Goal: Navigation & Orientation: Go to known website

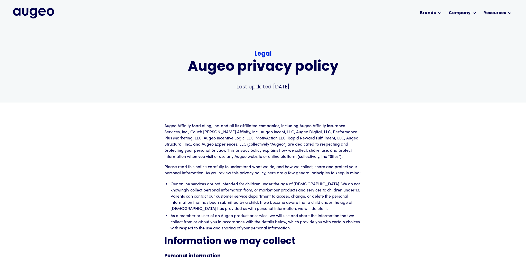
click at [28, 11] on img "home" at bounding box center [33, 13] width 41 height 10
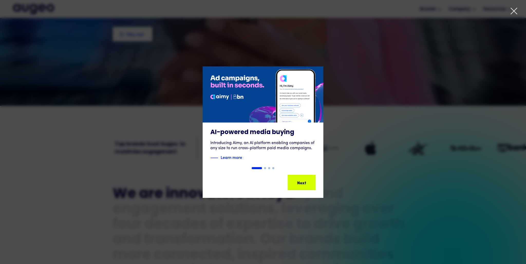
click at [513, 13] on icon at bounding box center [514, 11] width 8 height 8
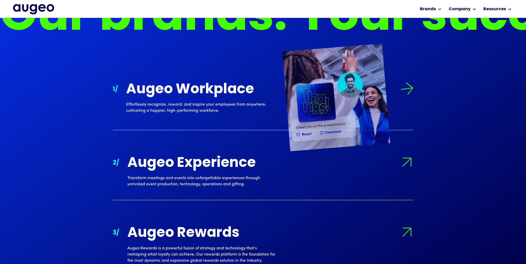
scroll to position [516, 0]
click at [403, 90] on img at bounding box center [406, 89] width 14 height 14
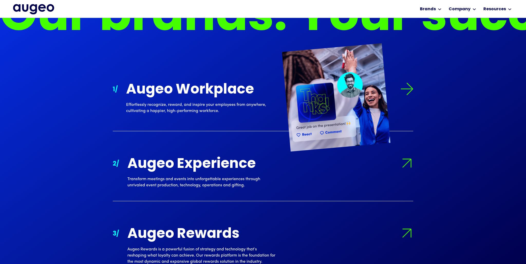
scroll to position [515, 0]
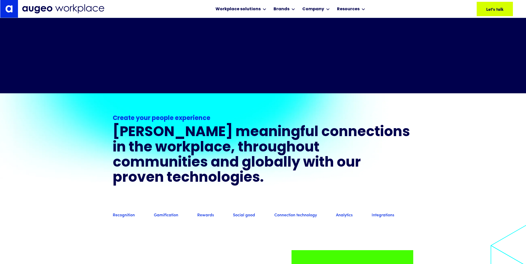
scroll to position [385, 0]
